Goal: Check status: Check status

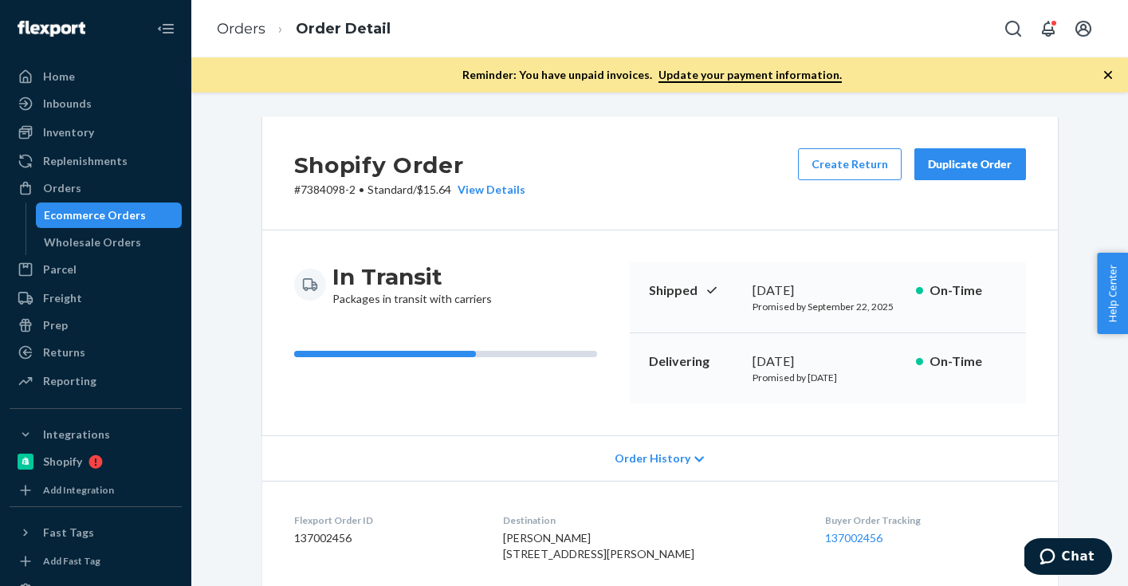
click at [132, 218] on div "Ecommerce Orders" at bounding box center [95, 215] width 102 height 16
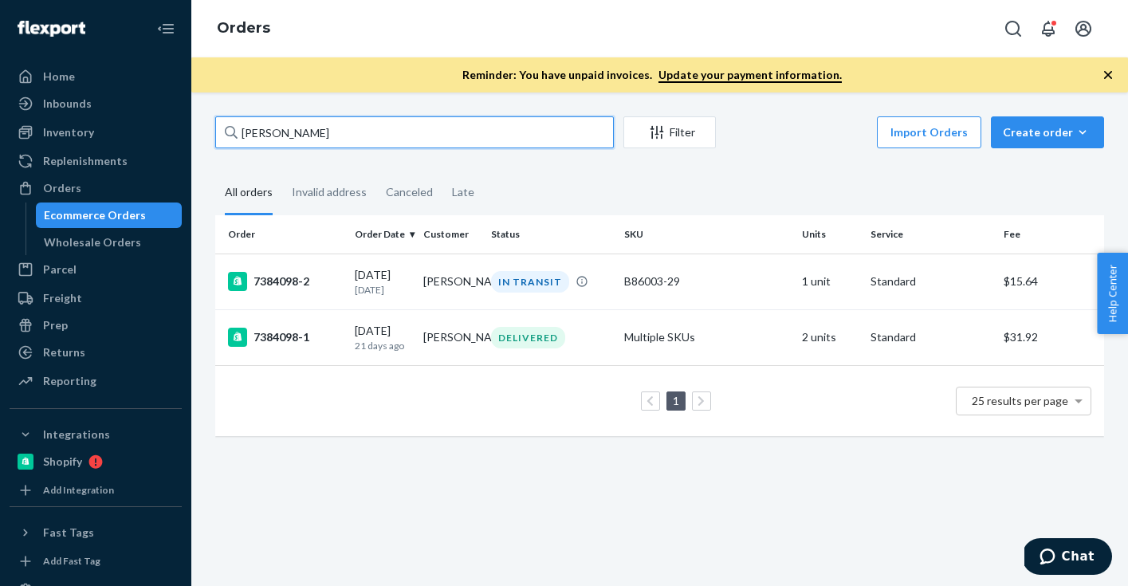
click at [334, 126] on input "[PERSON_NAME]" at bounding box center [414, 132] width 399 height 32
paste input "[PERSON_NAME]"
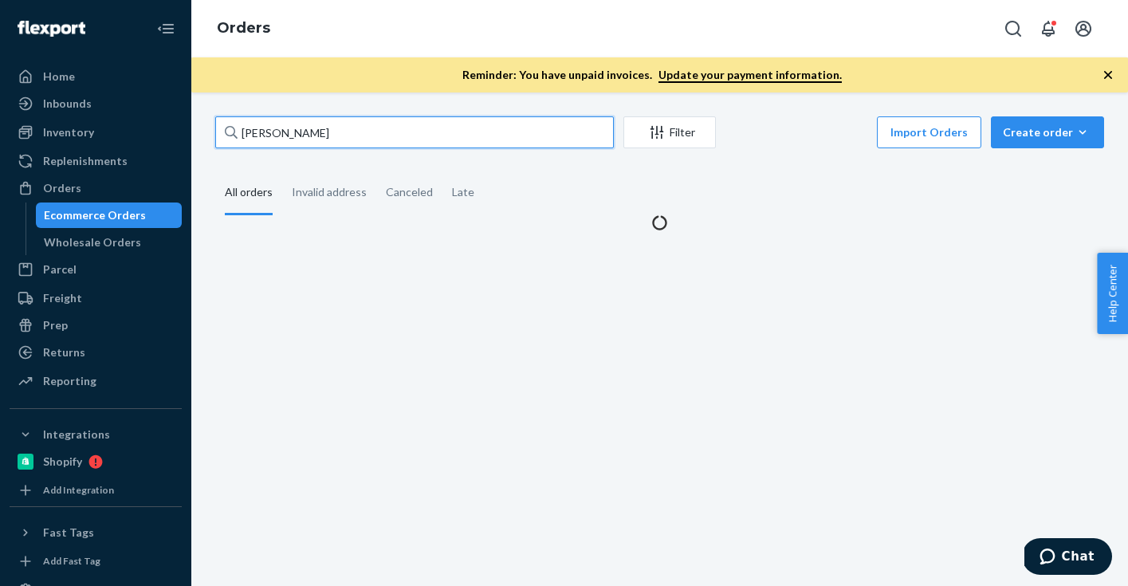
type input "[PERSON_NAME]"
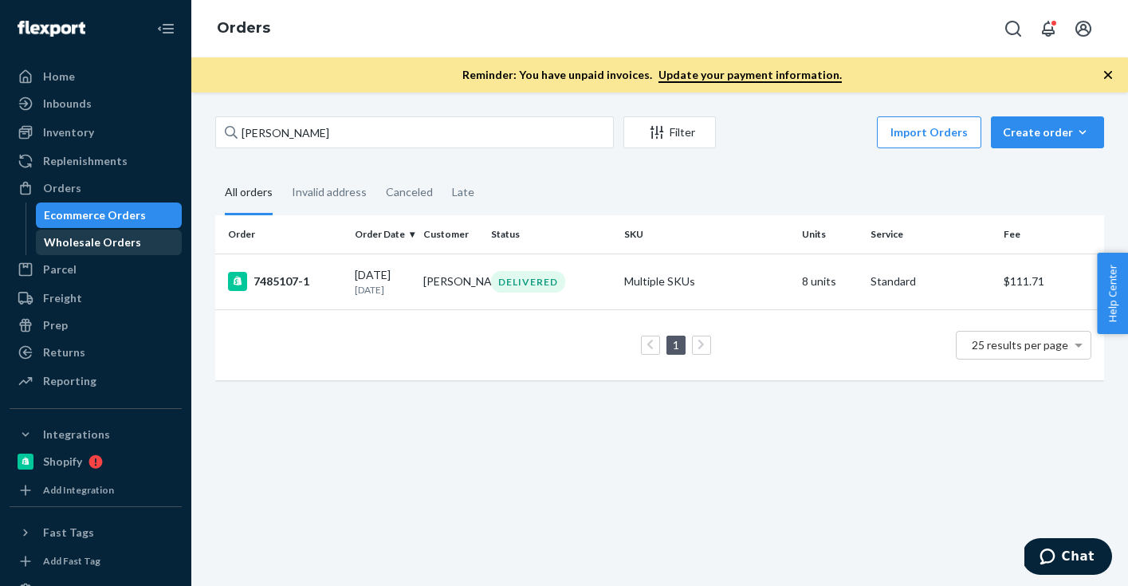
click at [114, 241] on div "Wholesale Orders" at bounding box center [92, 242] width 97 height 16
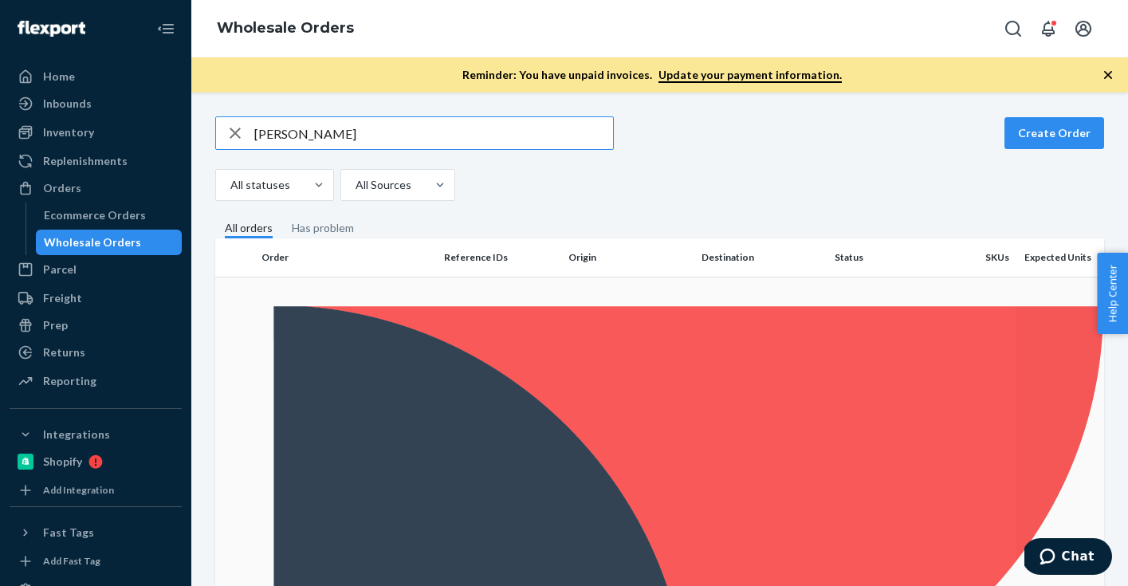
type input "[PERSON_NAME]"
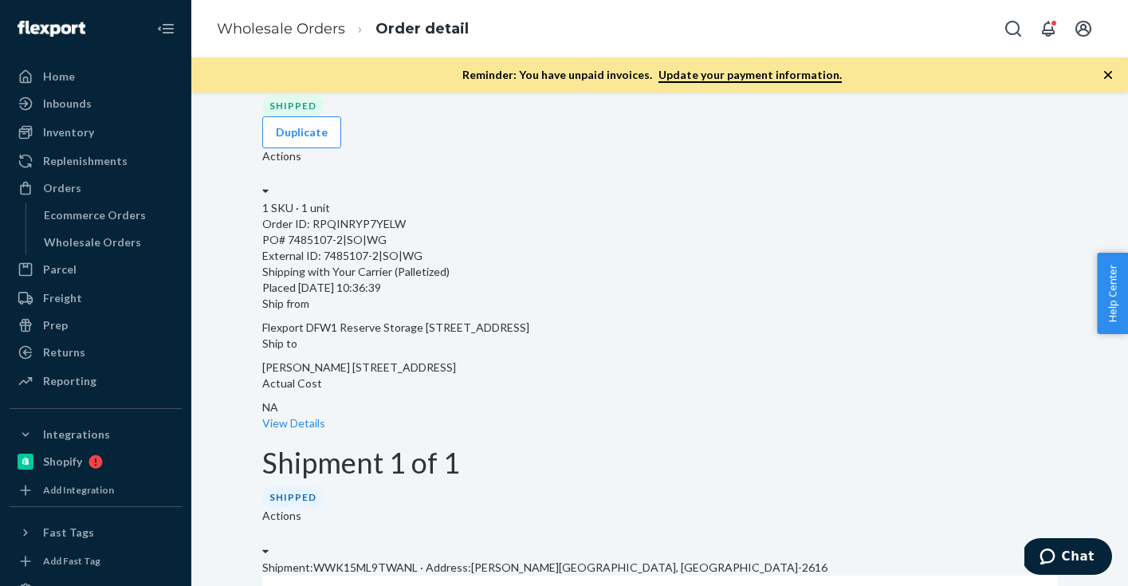
scroll to position [61, 0]
drag, startPoint x: 546, startPoint y: 223, endPoint x: 670, endPoint y: 314, distance: 153.4
click at [670, 314] on div "Ship from Flexport DFW1 Reserve Storage [STREET_ADDRESS] Ship to [PERSON_NAME][…" at bounding box center [660, 337] width 796 height 80
copy span "Flexport DFW1 Reserve Storage [STREET_ADDRESS]"
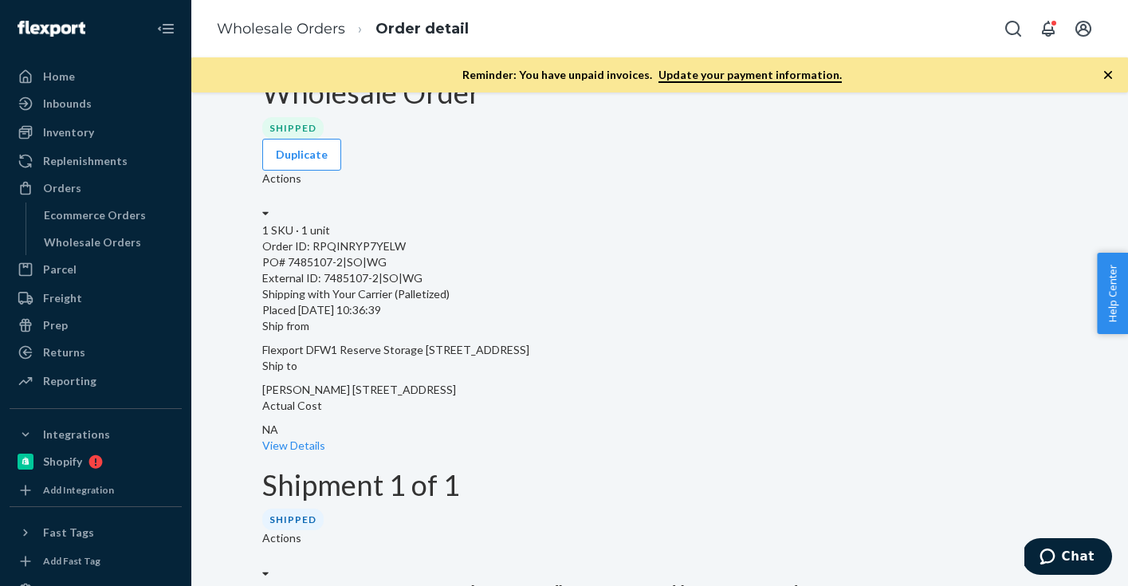
scroll to position [0, 0]
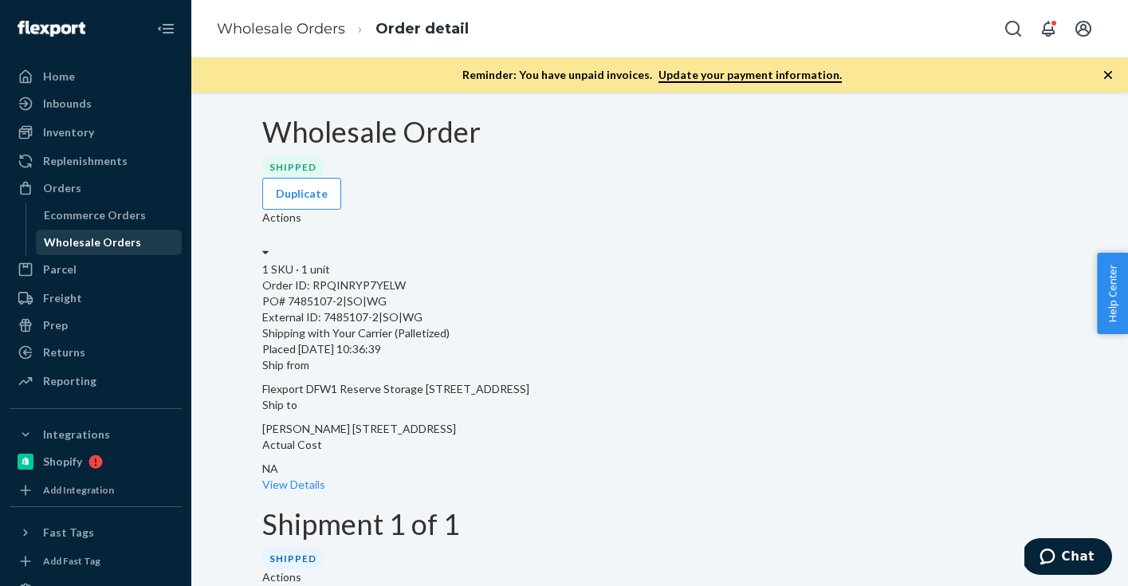
click at [102, 242] on div "Wholesale Orders" at bounding box center [92, 242] width 97 height 16
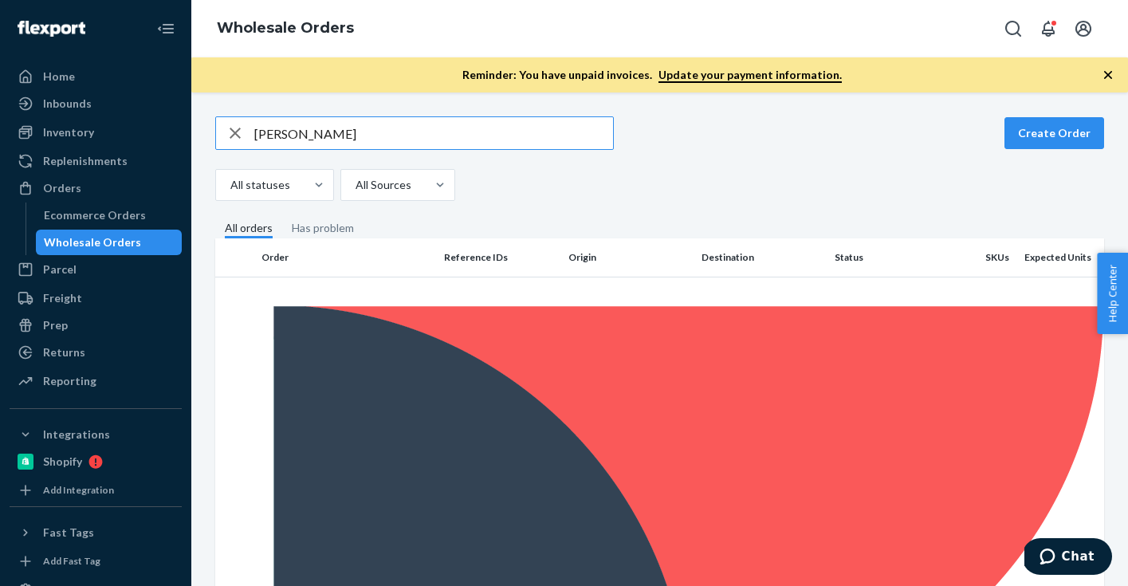
click at [332, 133] on input "[PERSON_NAME]" at bounding box center [433, 133] width 359 height 32
type input "[PERSON_NAME]"
